Goal: Task Accomplishment & Management: Use online tool/utility

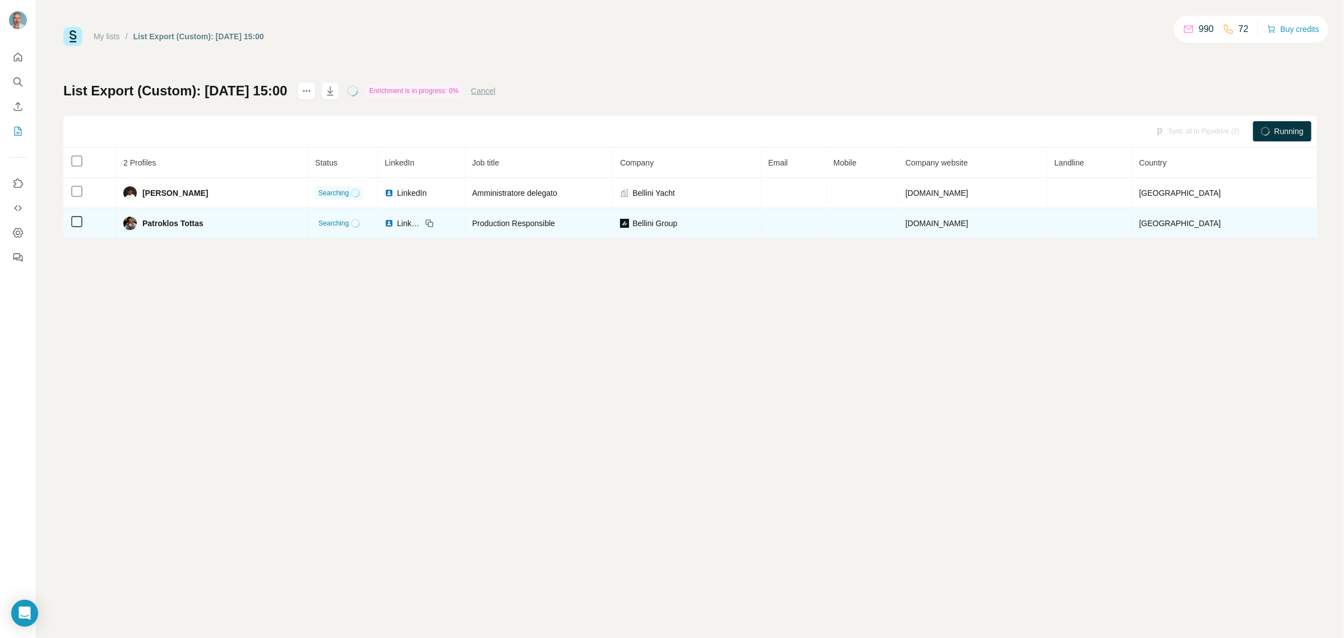
click at [161, 227] on span "Patroklos Tottas" at bounding box center [172, 223] width 61 height 11
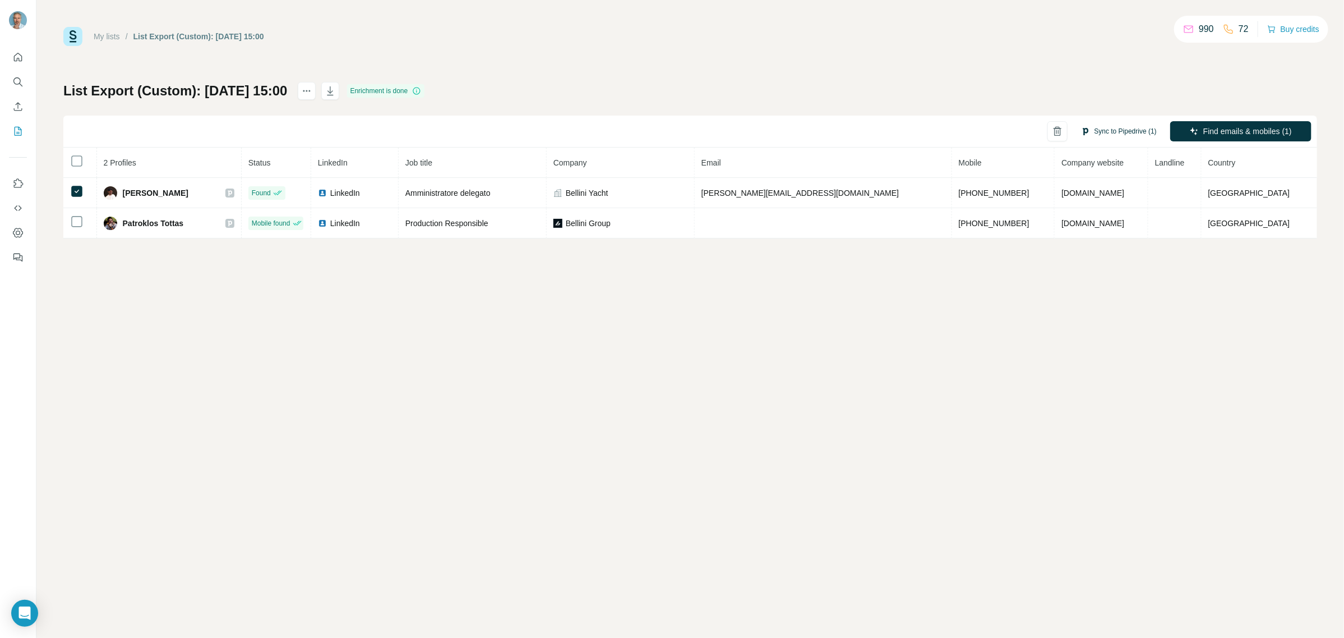
click at [1106, 132] on button "Sync to Pipedrive (1)" at bounding box center [1118, 131] width 91 height 17
click at [1115, 219] on button "Sync to Pipedrive" at bounding box center [1098, 216] width 125 height 22
click at [17, 132] on icon "My lists" at bounding box center [19, 130] width 6 height 7
